Goal: Task Accomplishment & Management: Use online tool/utility

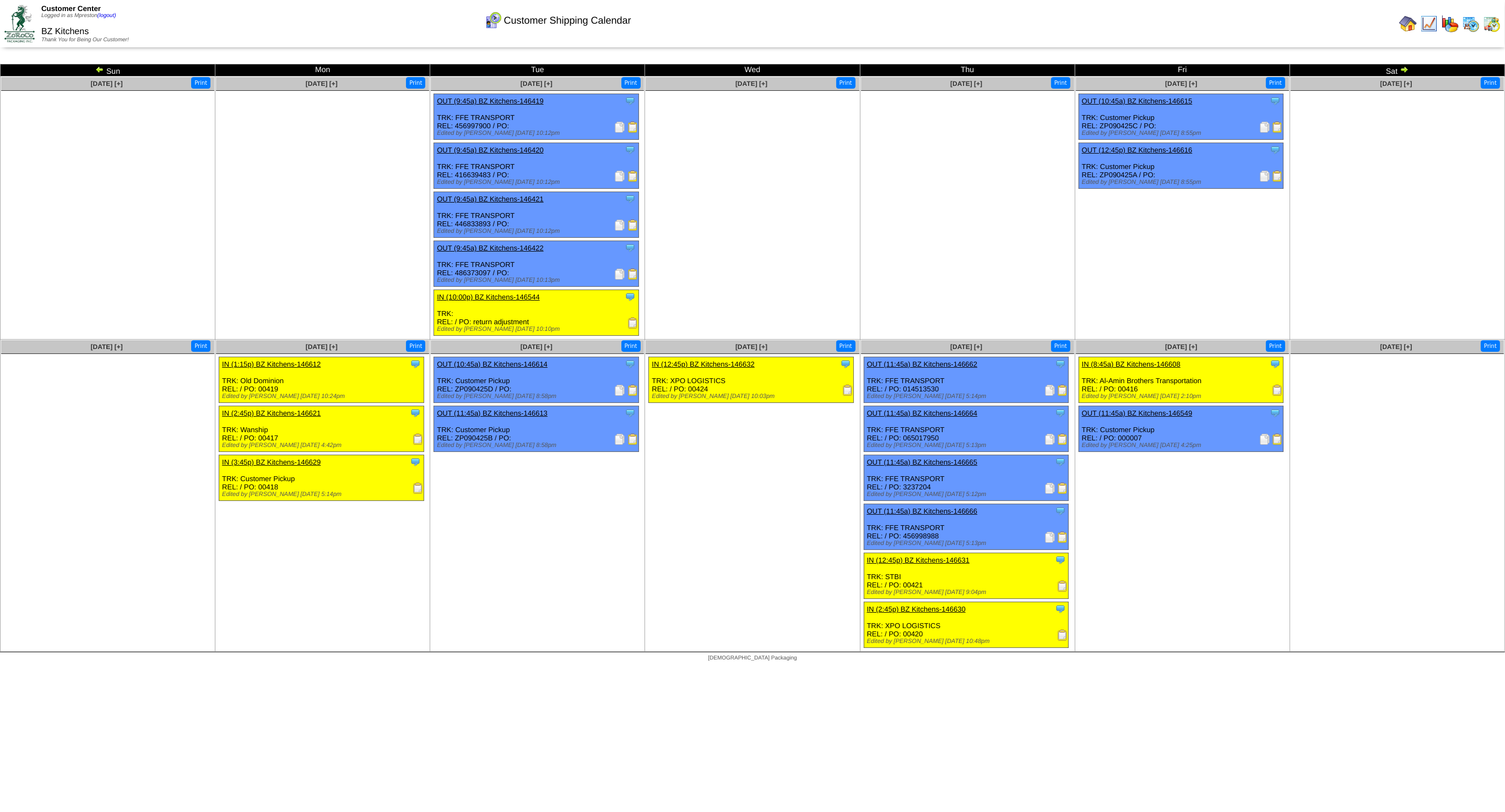
click at [1406, 70] on img at bounding box center [1404, 70] width 9 height 9
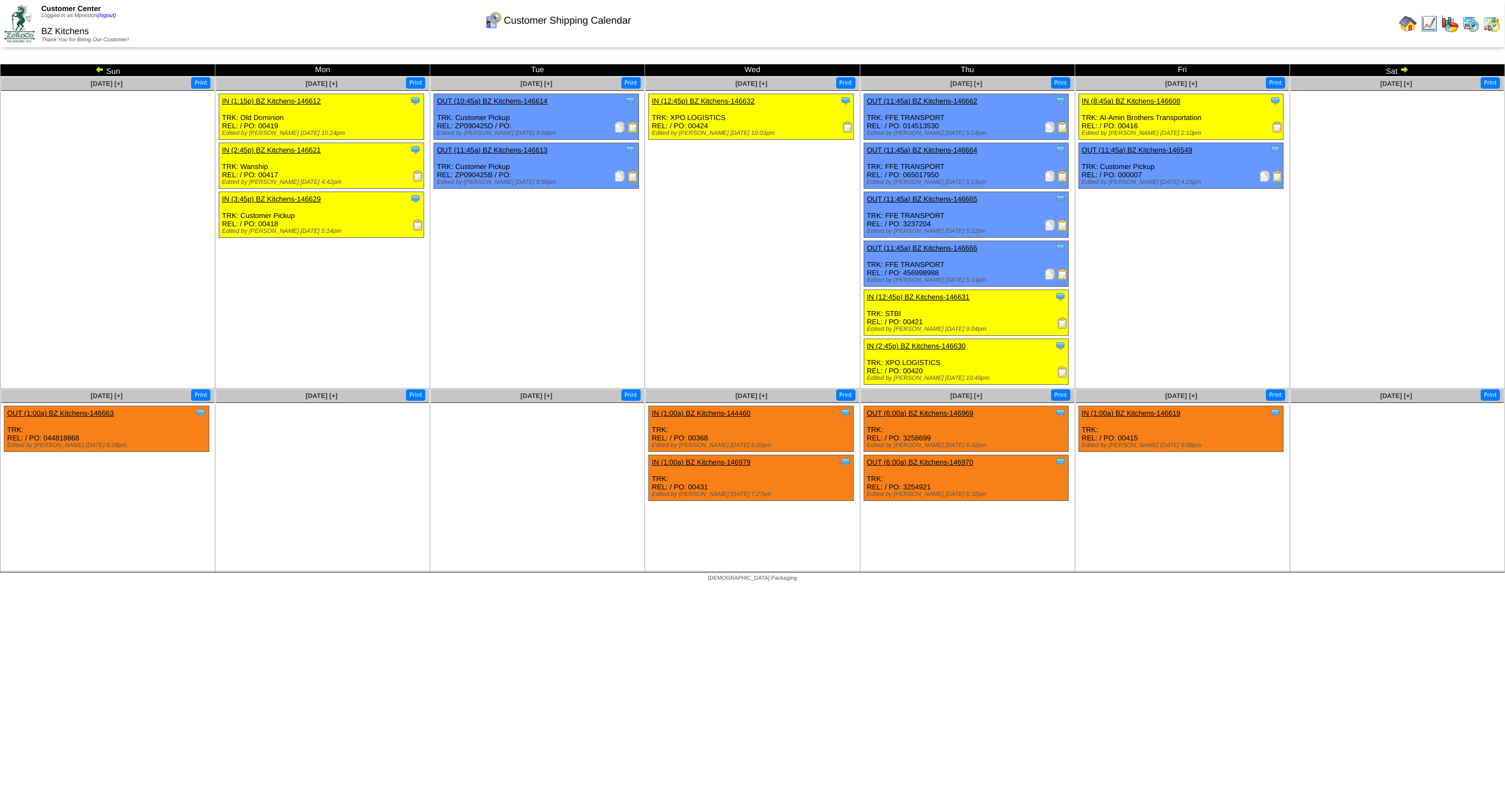
click at [1475, 26] on img at bounding box center [1470, 23] width 17 height 17
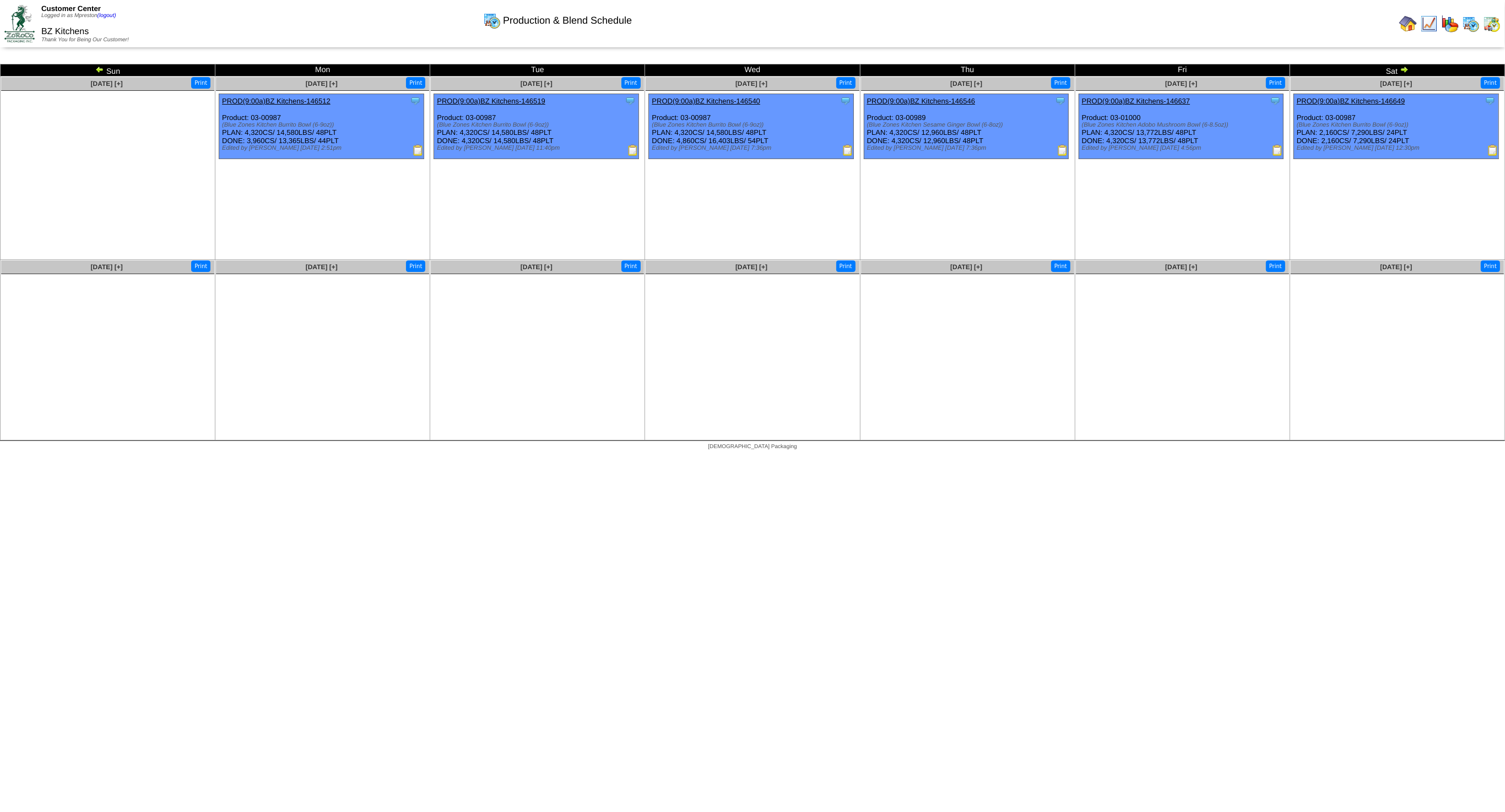
click at [99, 70] on img at bounding box center [100, 70] width 9 height 9
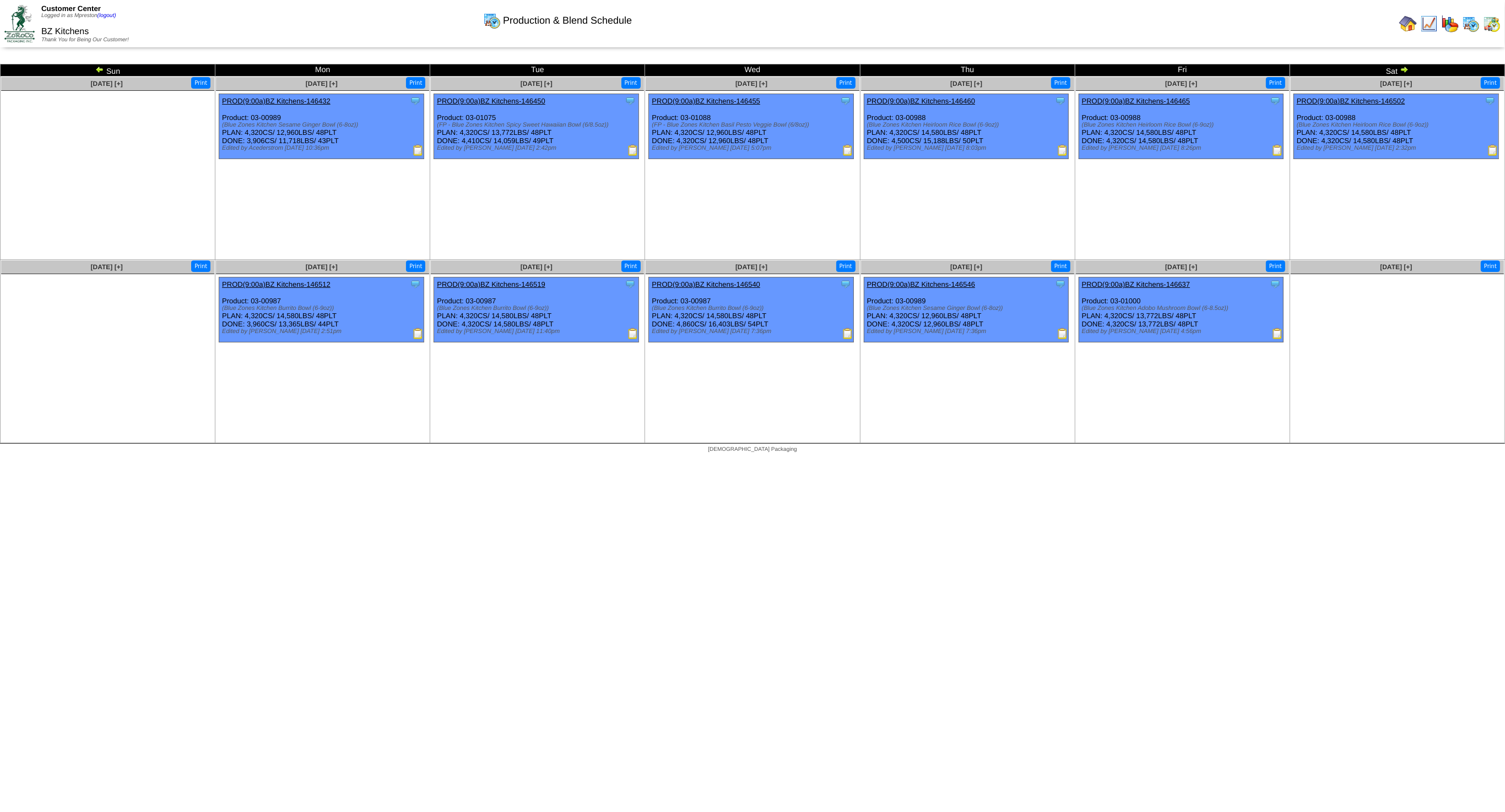
click at [1404, 69] on img at bounding box center [1404, 70] width 9 height 9
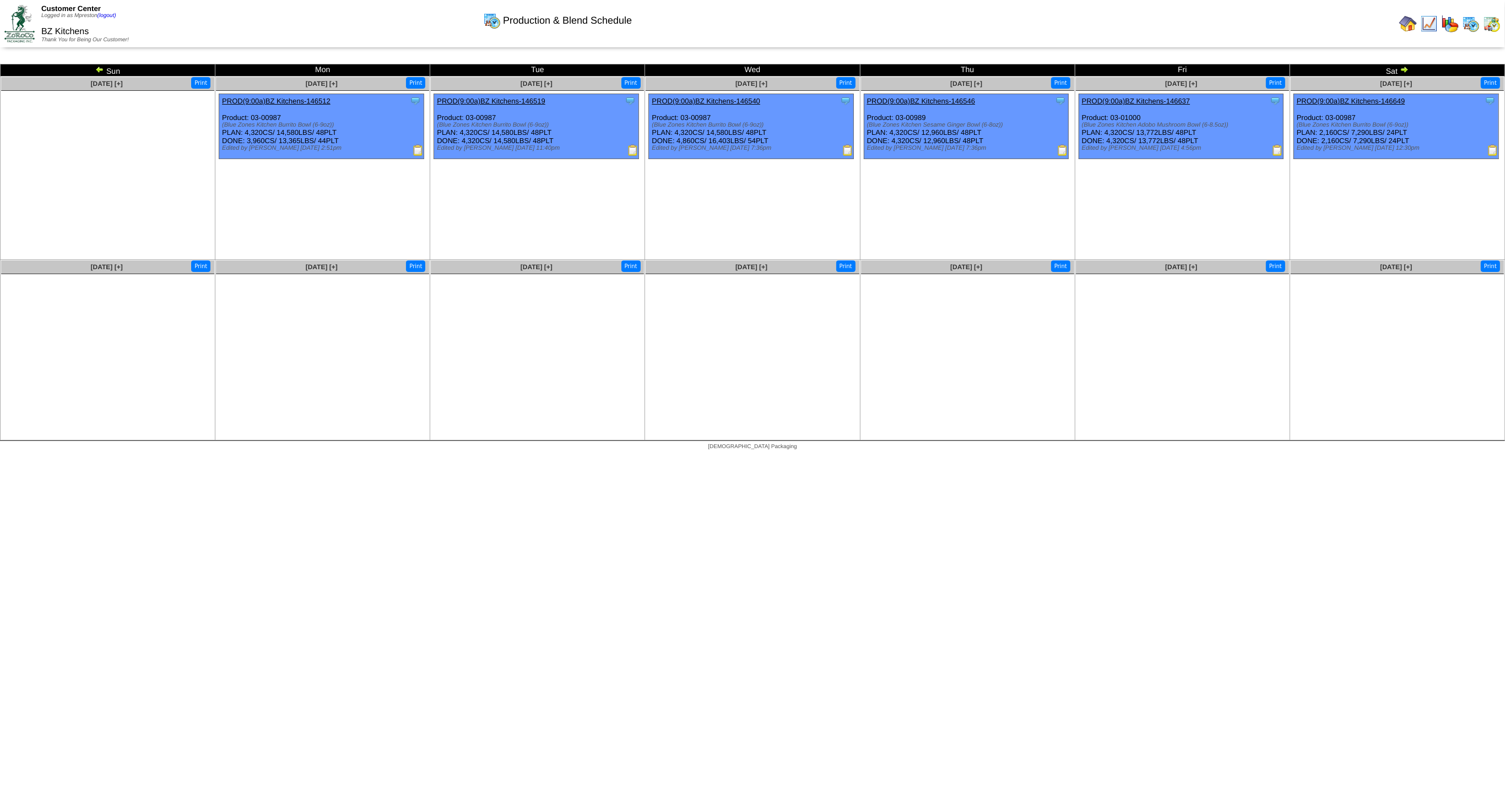
click at [95, 70] on img at bounding box center [100, 70] width 9 height 9
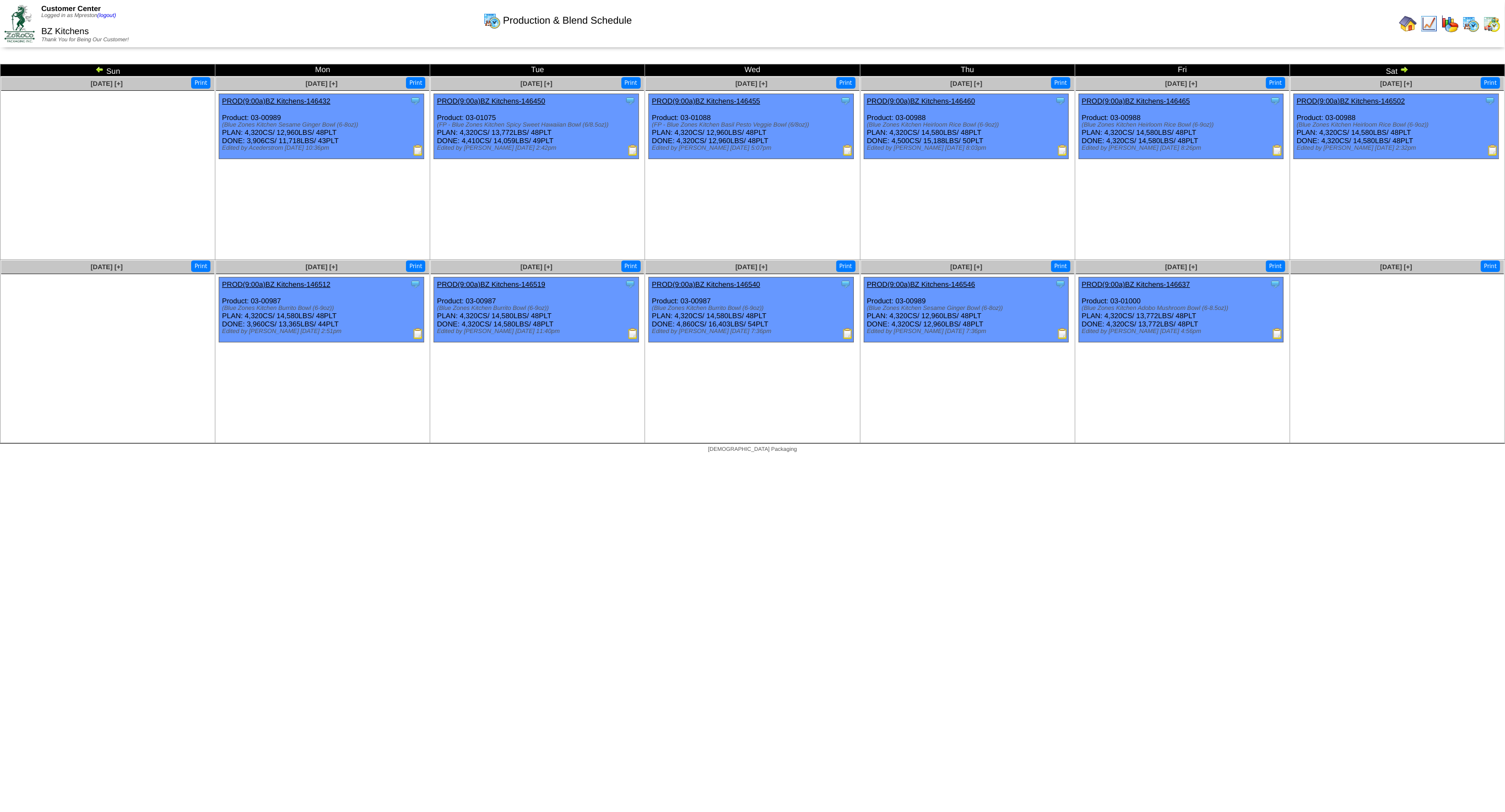
click at [1406, 70] on img at bounding box center [1404, 70] width 9 height 9
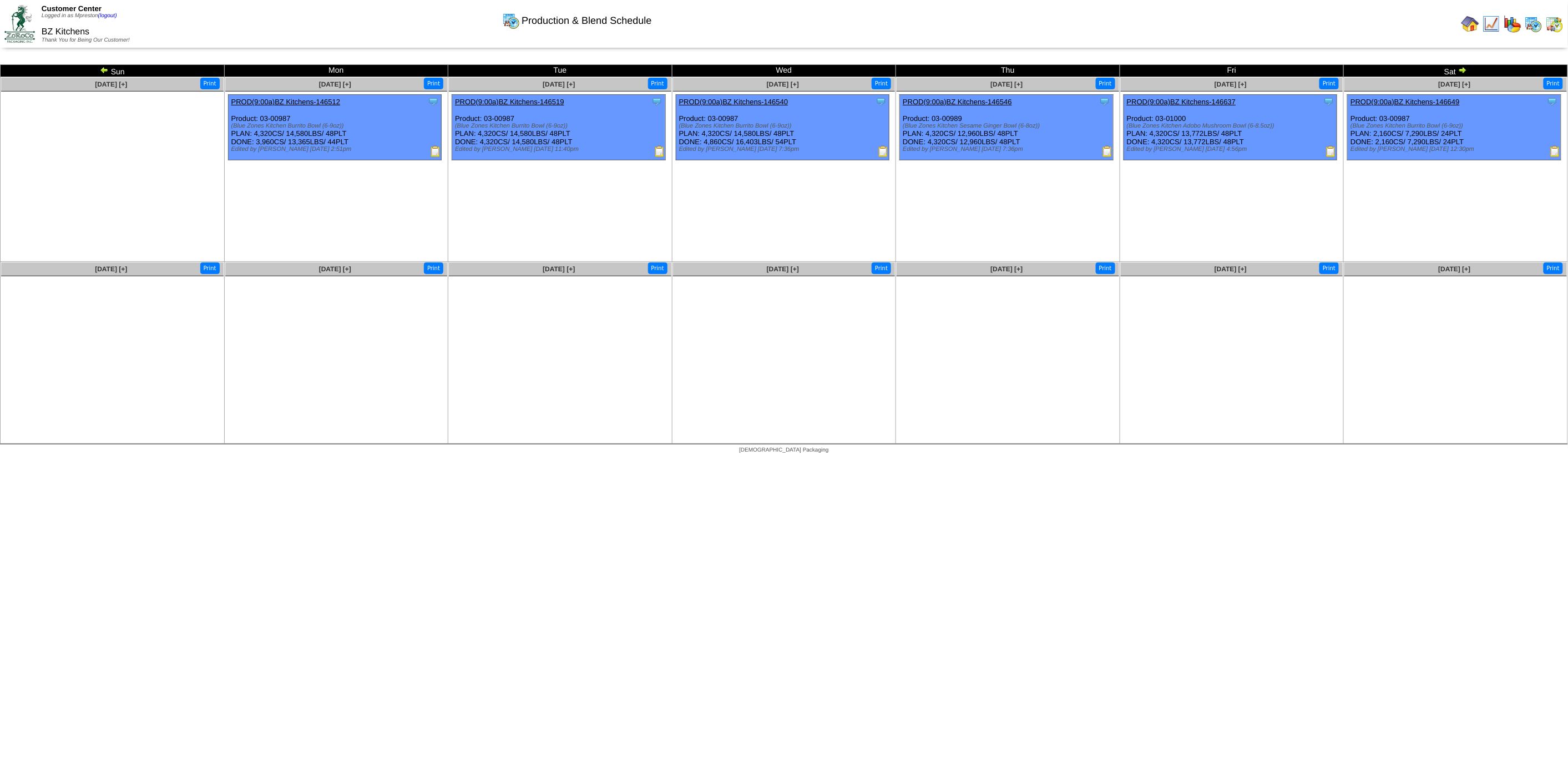
click at [1499, 24] on img at bounding box center [1491, 24] width 18 height 18
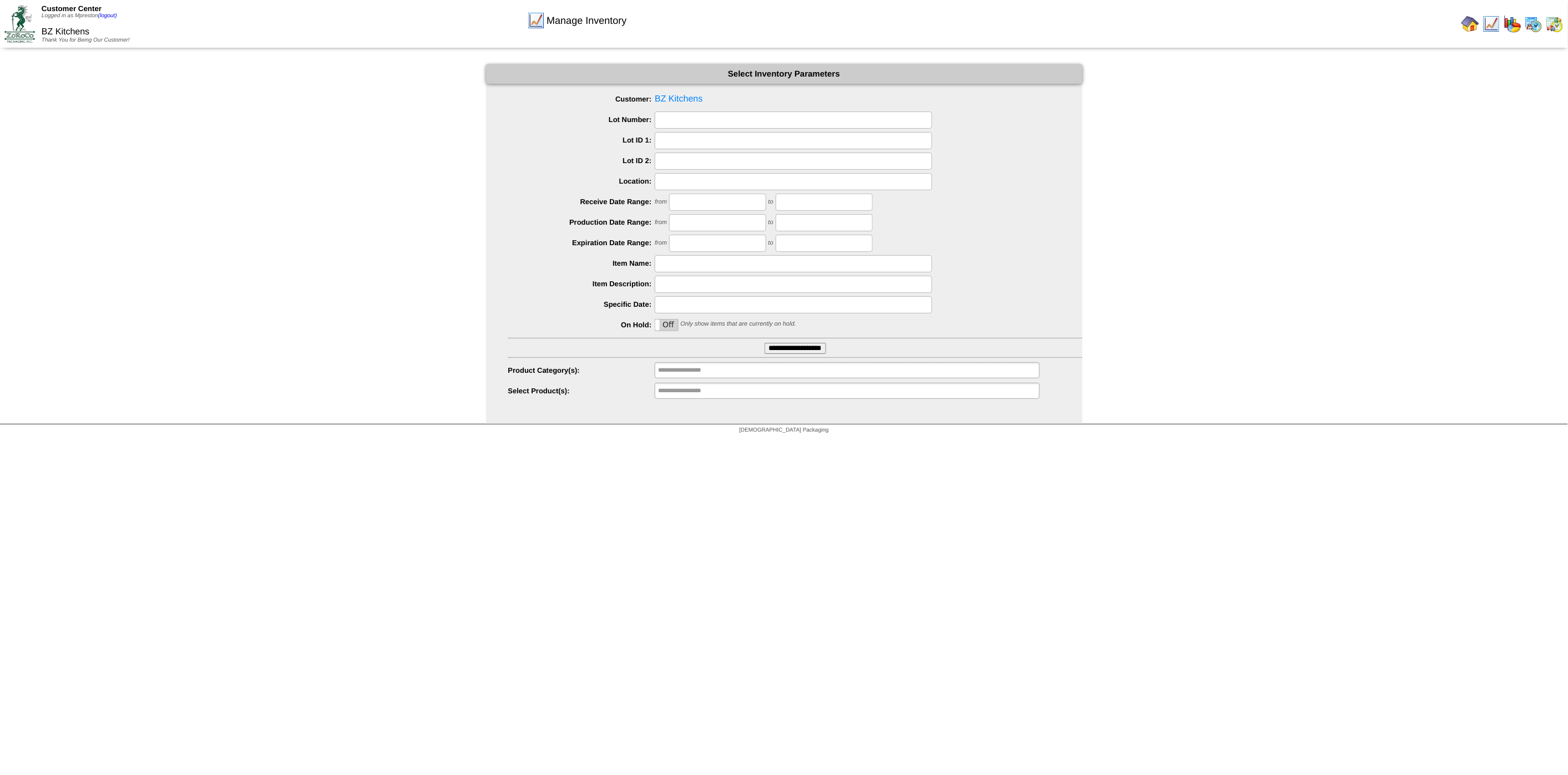
click at [789, 349] on input "**********" at bounding box center [795, 349] width 62 height 11
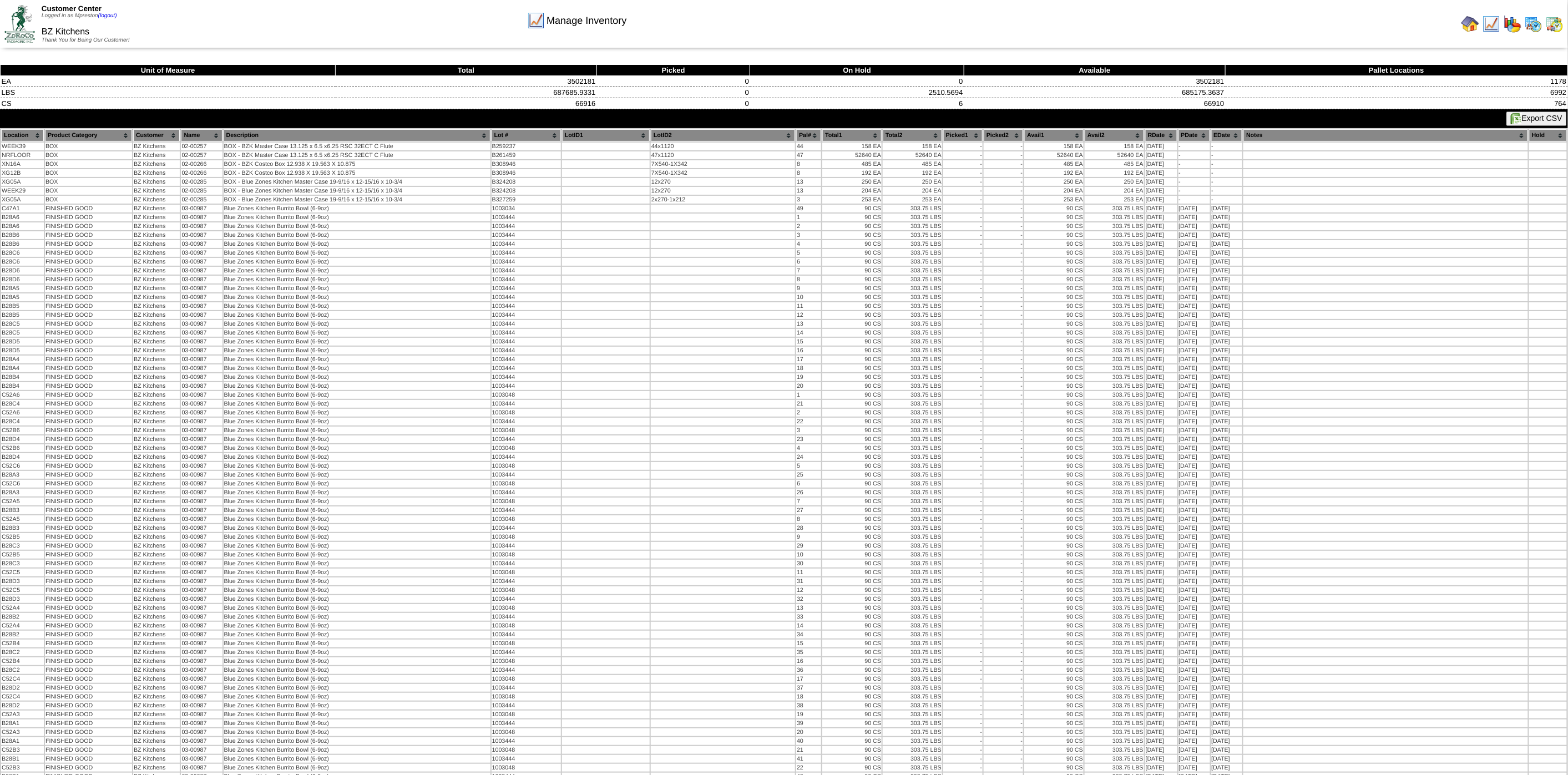
click at [1541, 120] on button "Export CSV" at bounding box center [1536, 118] width 60 height 14
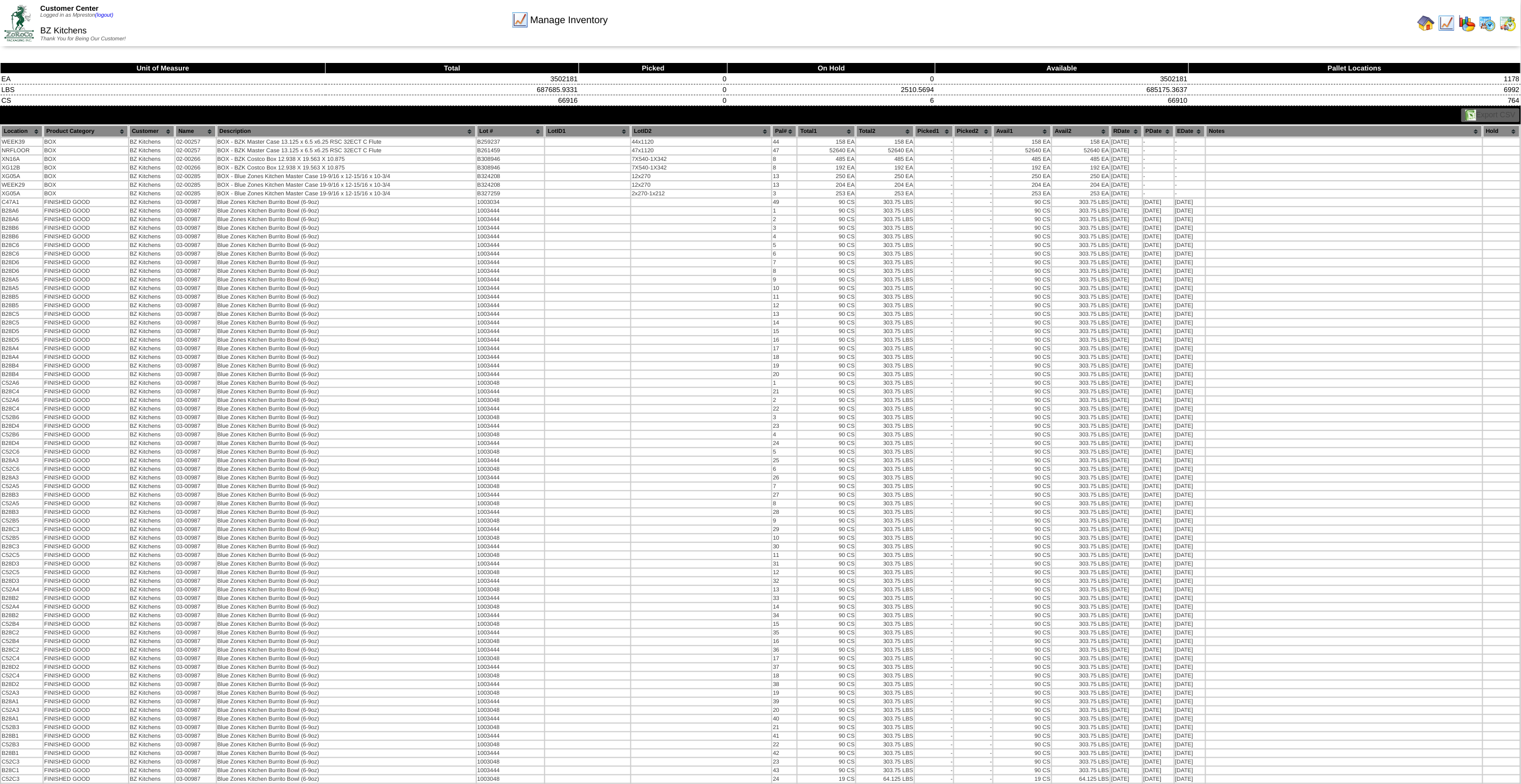
click at [1504, 24] on img at bounding box center [1508, 23] width 17 height 17
